Goal: Task Accomplishment & Management: Use online tool/utility

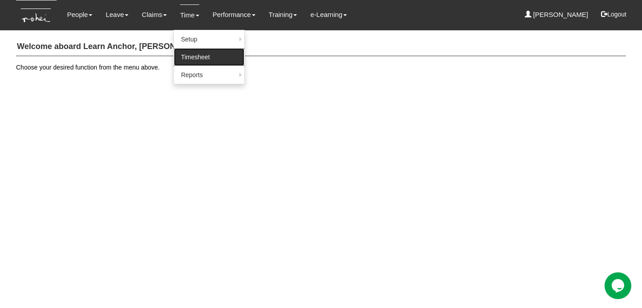
click at [194, 58] on link "Timesheet" at bounding box center [209, 57] width 70 height 18
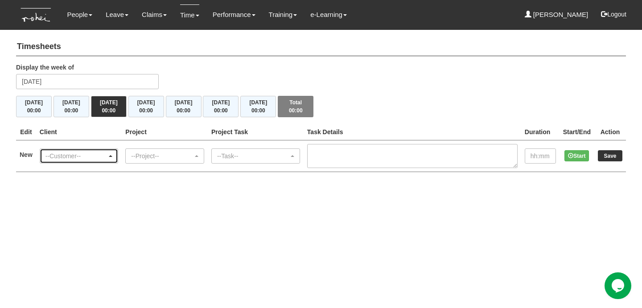
click at [98, 162] on div "--Customer--" at bounding box center [79, 156] width 78 height 14
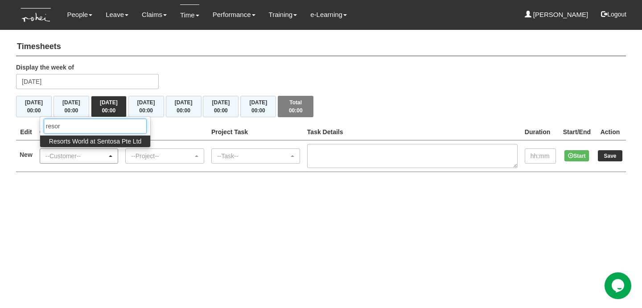
type input "resort"
click at [96, 137] on span "Resorts World at Sentosa Pte Ltd" at bounding box center [95, 141] width 93 height 9
select select "788"
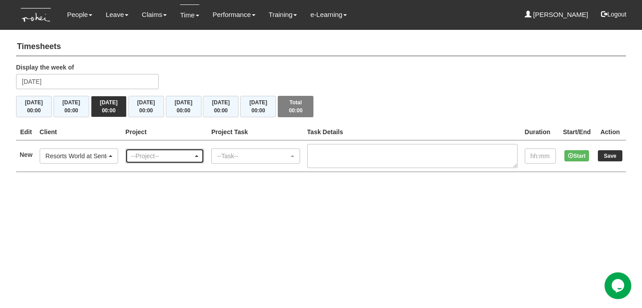
click at [171, 151] on div "--Project--" at bounding box center [162, 155] width 62 height 9
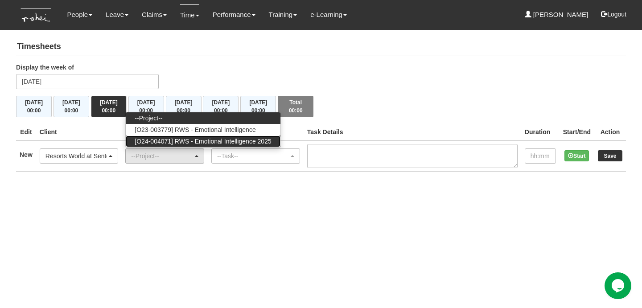
click at [179, 142] on span "[O24-004071] RWS - Emotional Intelligence 2025" at bounding box center [203, 141] width 136 height 9
select select "2707"
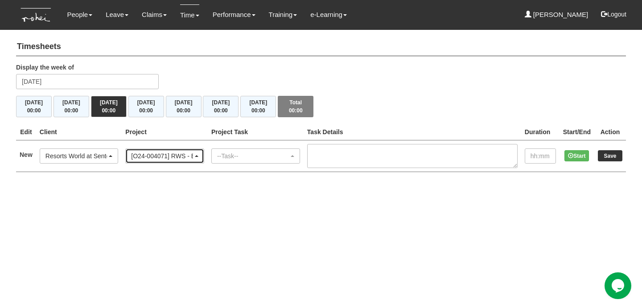
click at [189, 155] on div "[O24-004071] RWS - Emotional Intelligence 2025" at bounding box center [162, 155] width 62 height 9
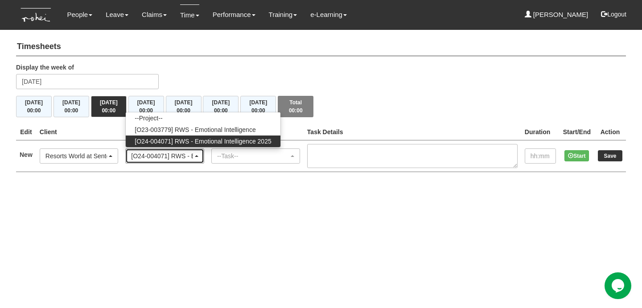
click at [189, 155] on div "[O24-004071] RWS - Emotional Intelligence 2025" at bounding box center [162, 155] width 62 height 9
